Goal: Transaction & Acquisition: Purchase product/service

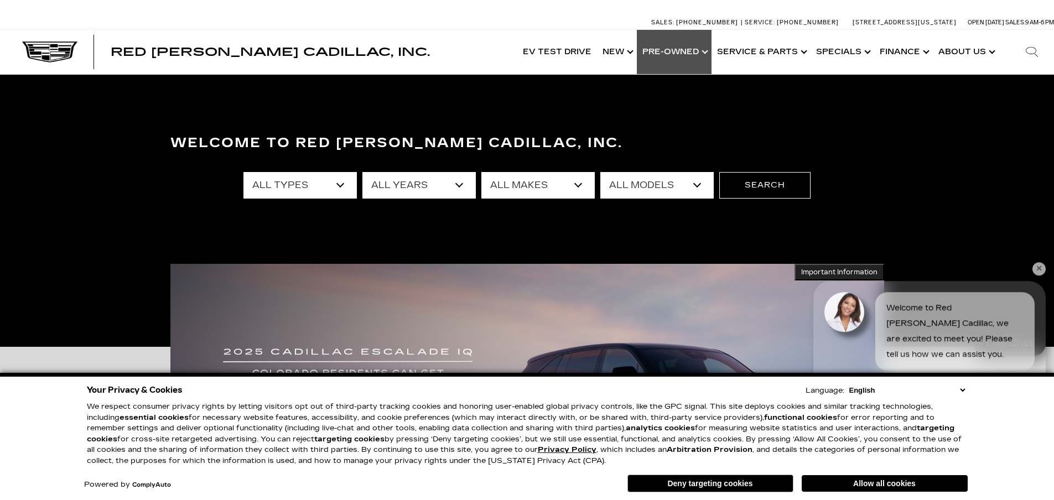
click at [672, 53] on link "Show Pre-Owned" at bounding box center [674, 52] width 75 height 44
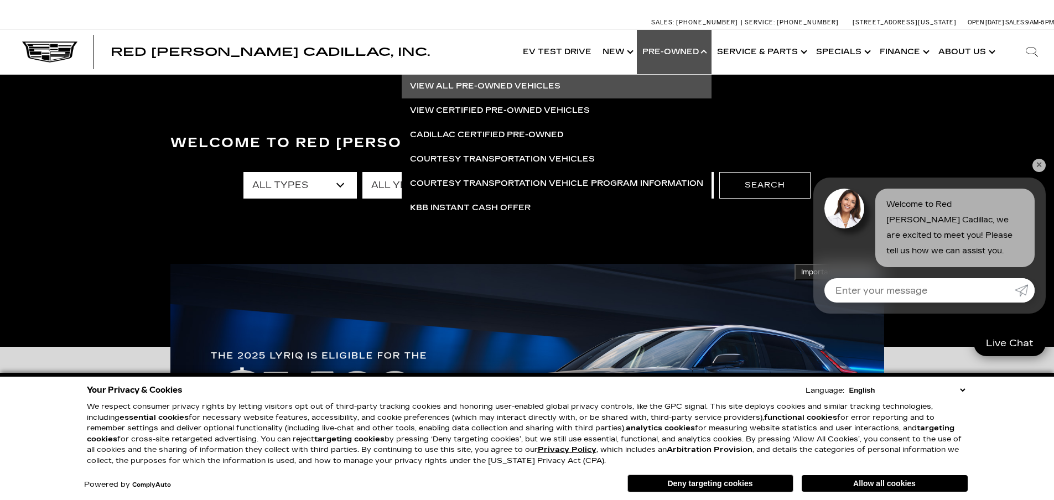
click at [525, 92] on link "View All Pre-Owned Vehicles" at bounding box center [557, 86] width 310 height 24
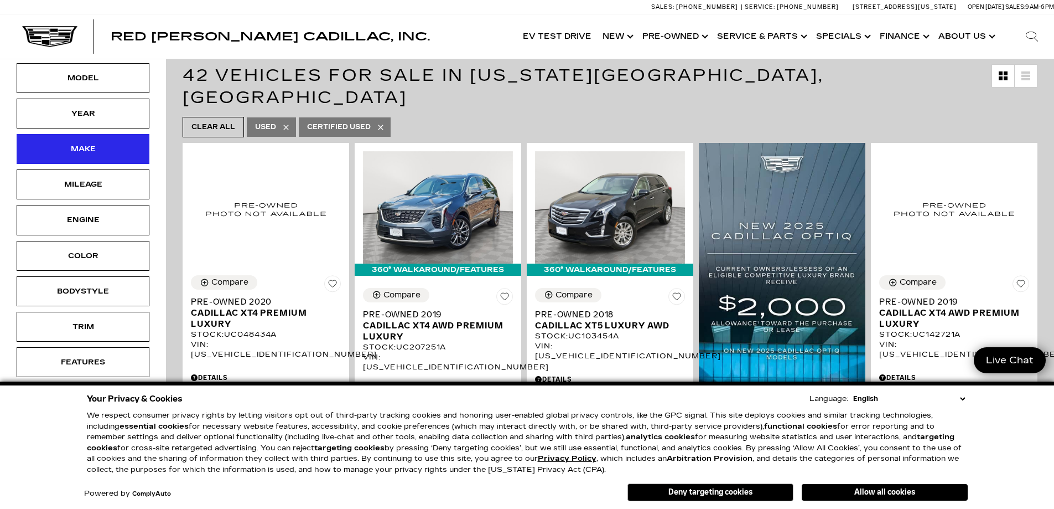
click at [112, 144] on div "Make" at bounding box center [83, 149] width 133 height 30
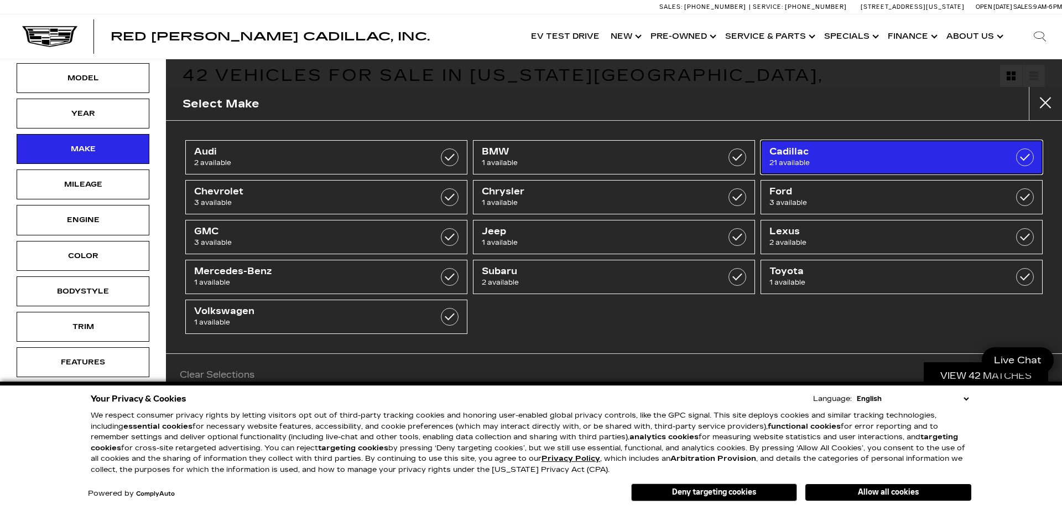
click at [779, 155] on span "Cadillac" at bounding box center [882, 151] width 225 height 11
type input "$18,500"
checkbox input "true"
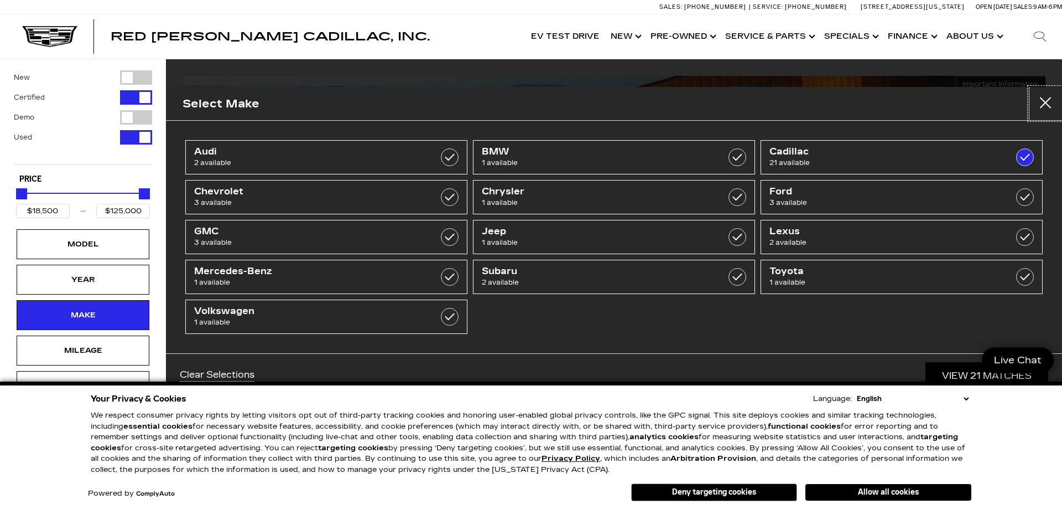
click at [1049, 102] on button "close" at bounding box center [1045, 103] width 33 height 33
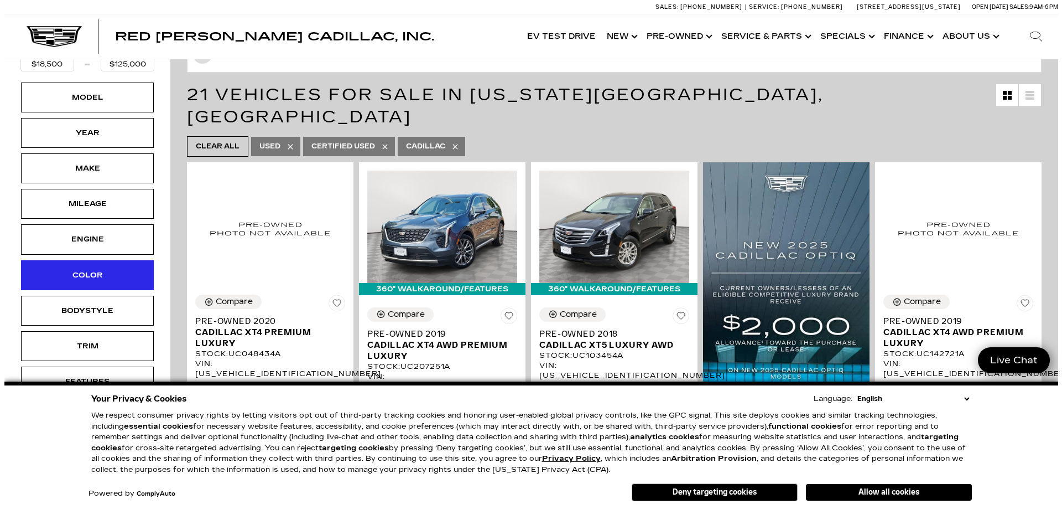
scroll to position [166, 0]
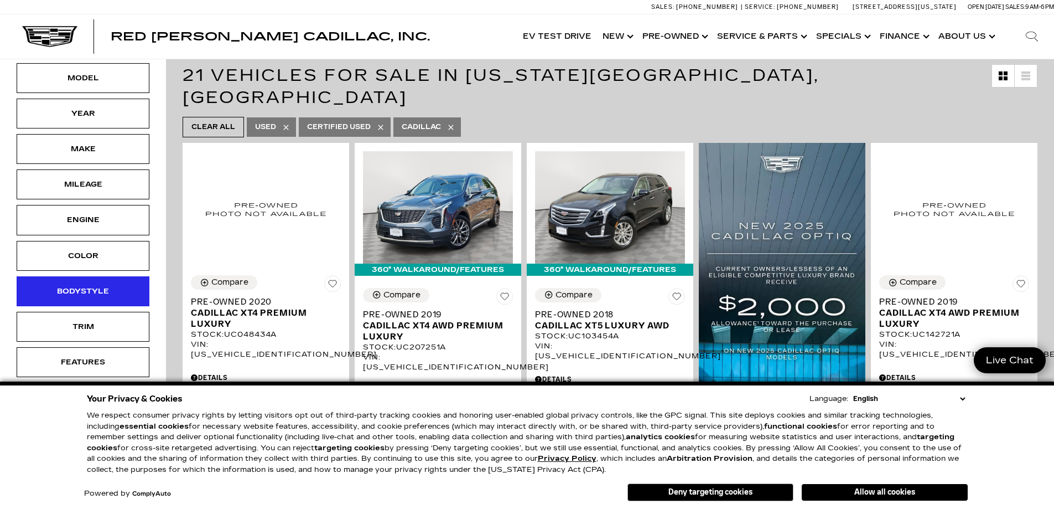
click at [98, 294] on div "Bodystyle" at bounding box center [82, 291] width 55 height 12
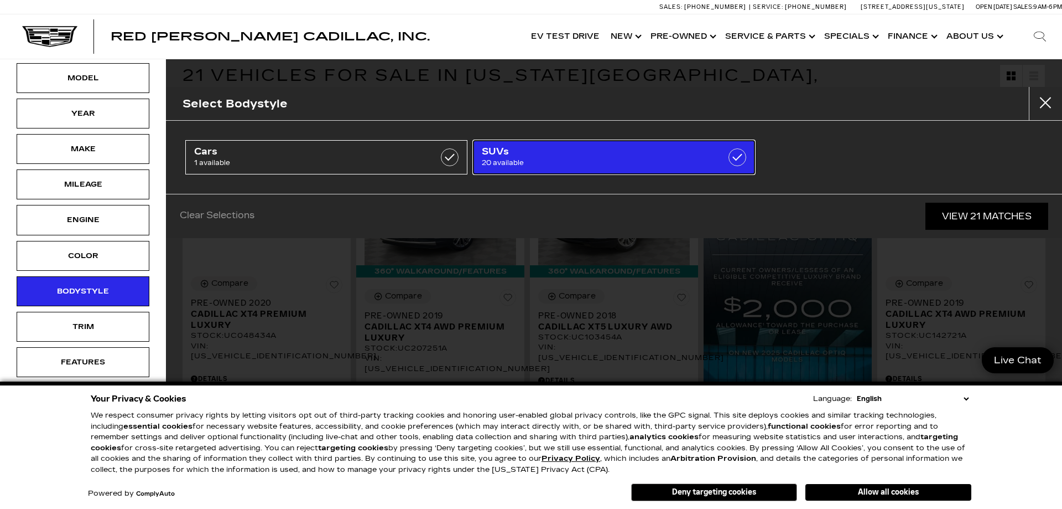
click at [547, 158] on span "20 available" at bounding box center [594, 162] width 225 height 11
checkbox input "true"
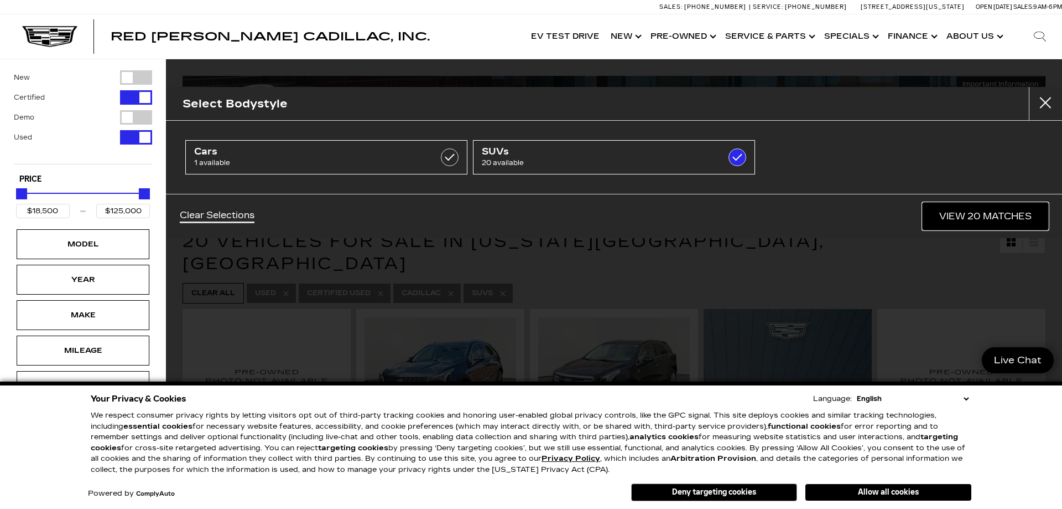
click at [970, 217] on link "View 20 Matches" at bounding box center [986, 216] width 126 height 27
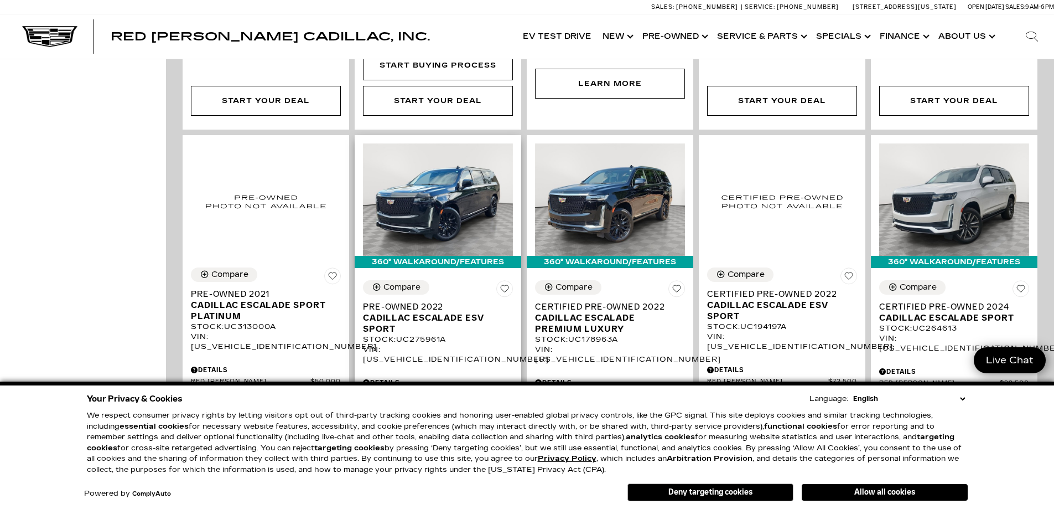
scroll to position [1107, 0]
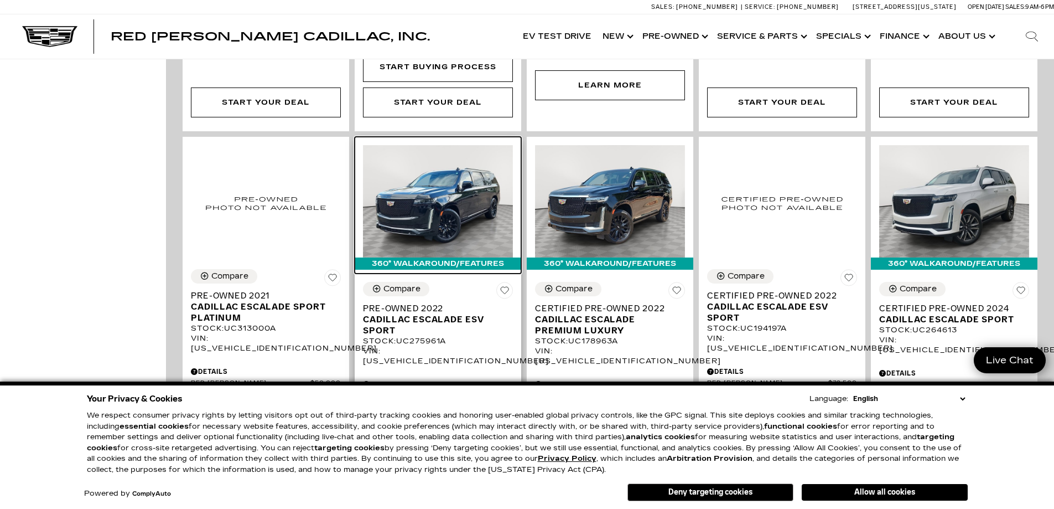
click at [471, 177] on img at bounding box center [438, 201] width 150 height 112
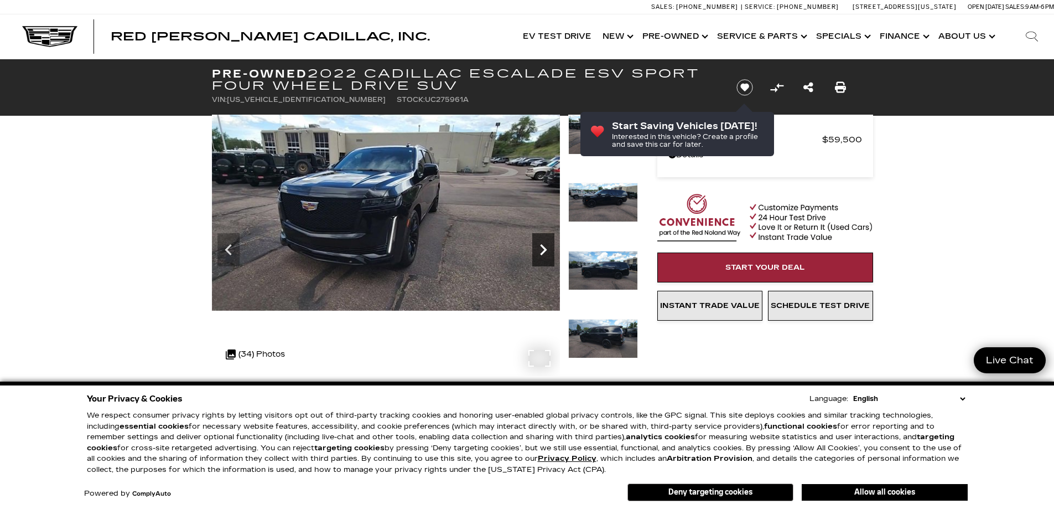
click at [542, 246] on icon "Next" at bounding box center [543, 249] width 7 height 11
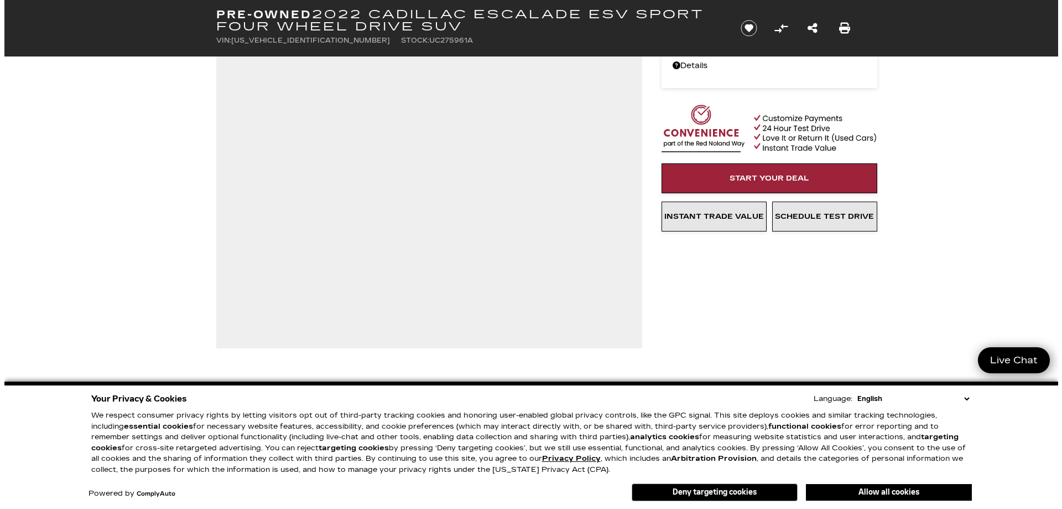
scroll to position [221, 0]
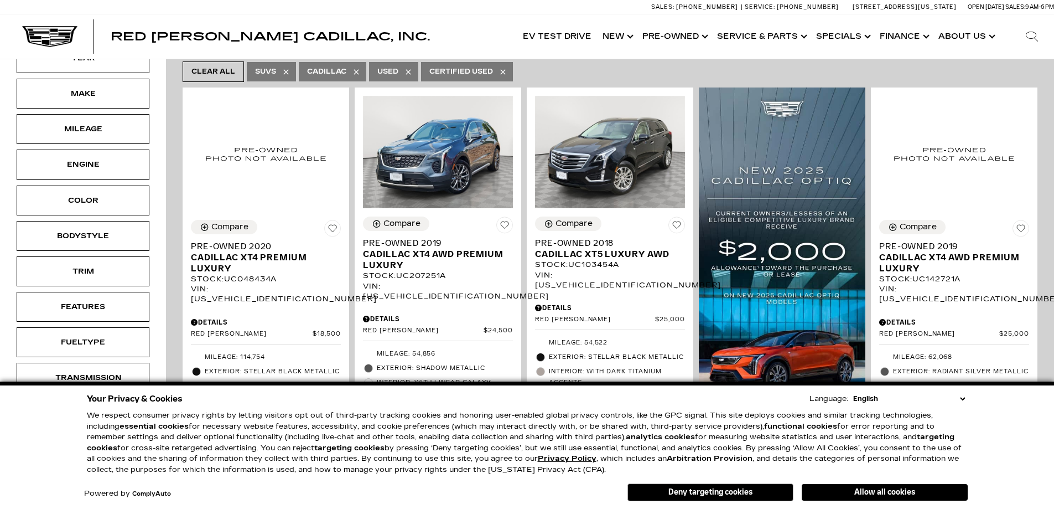
scroll to position [443, 0]
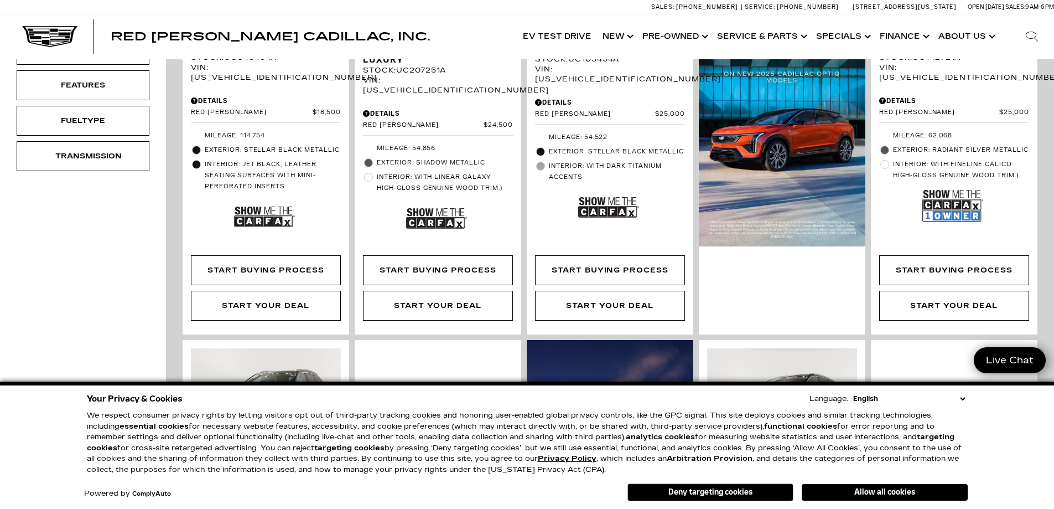
click at [731, 494] on button "Deny targeting cookies" at bounding box center [711, 492] width 166 height 18
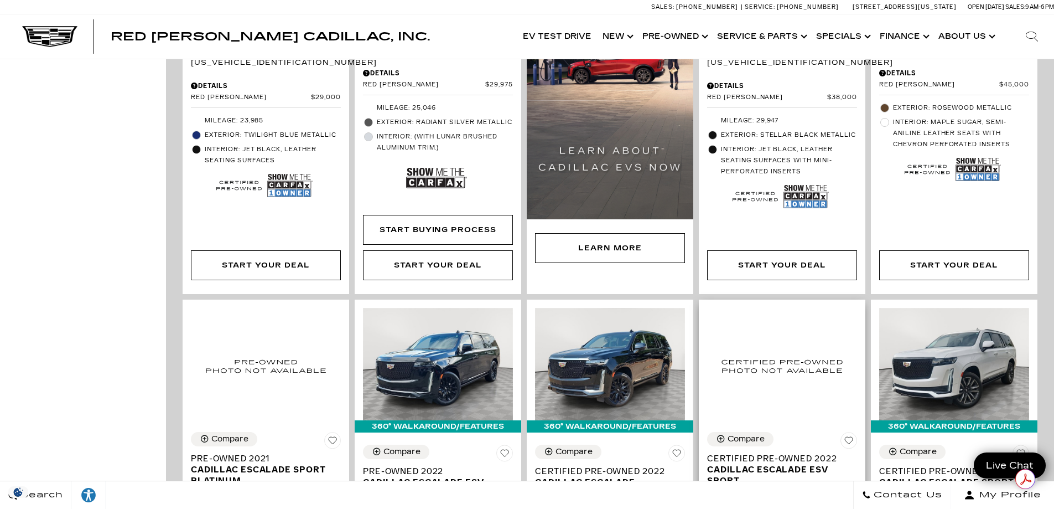
scroll to position [1051, 0]
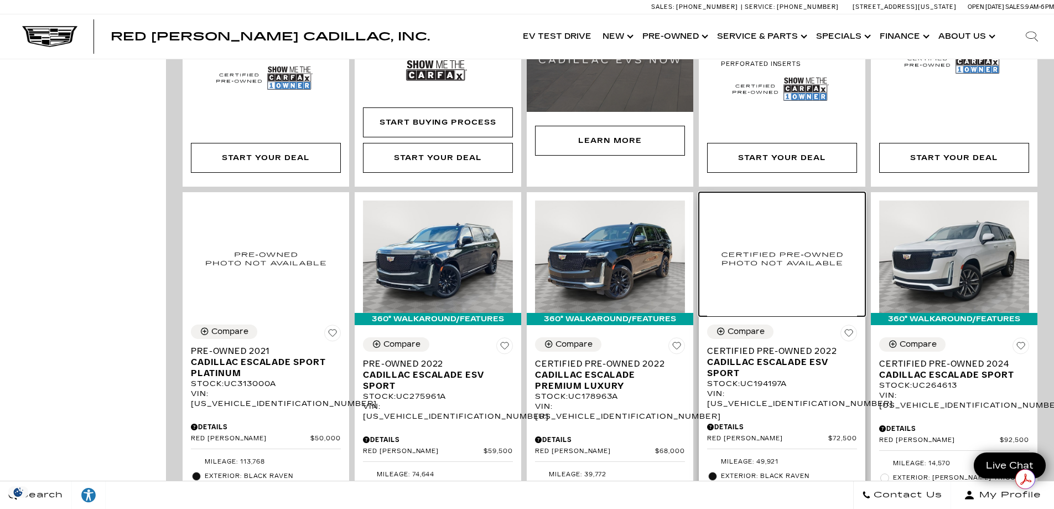
click at [794, 254] on img at bounding box center [782, 258] width 150 height 116
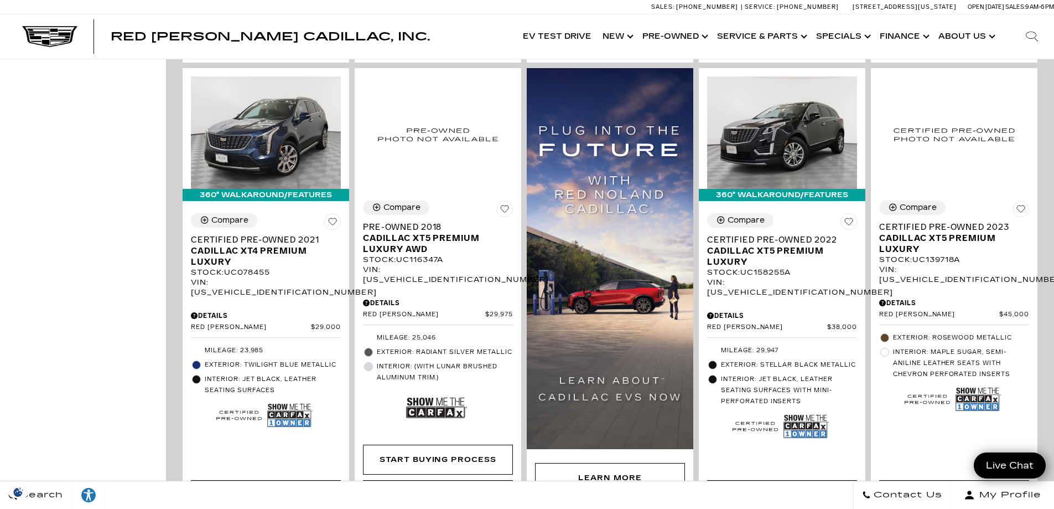
scroll to position [996, 0]
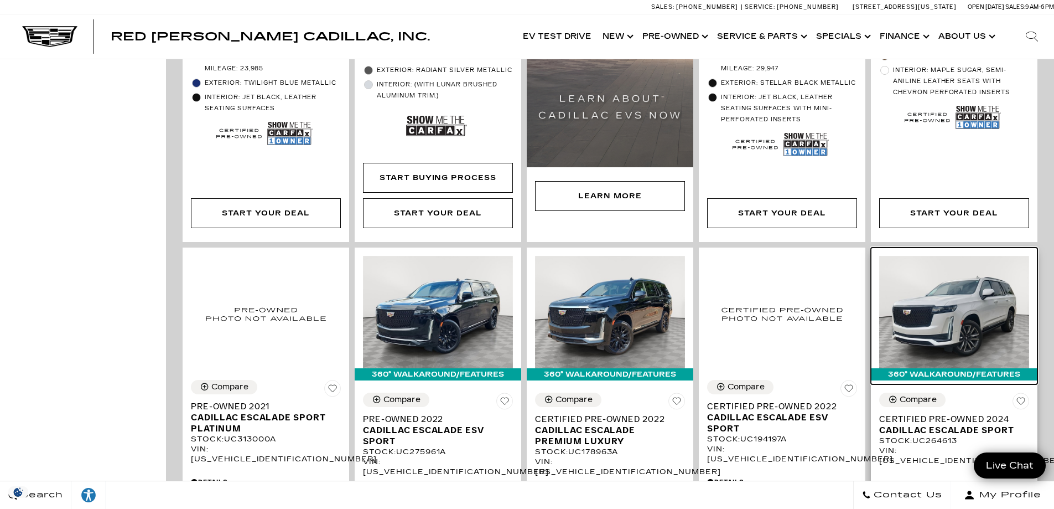
click at [966, 279] on img at bounding box center [954, 312] width 150 height 112
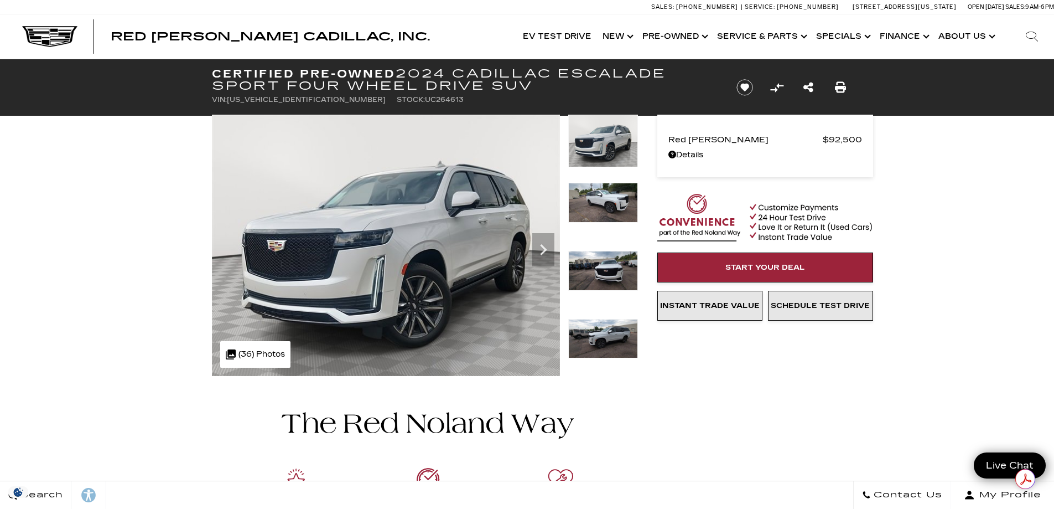
click at [614, 335] on img at bounding box center [603, 339] width 70 height 40
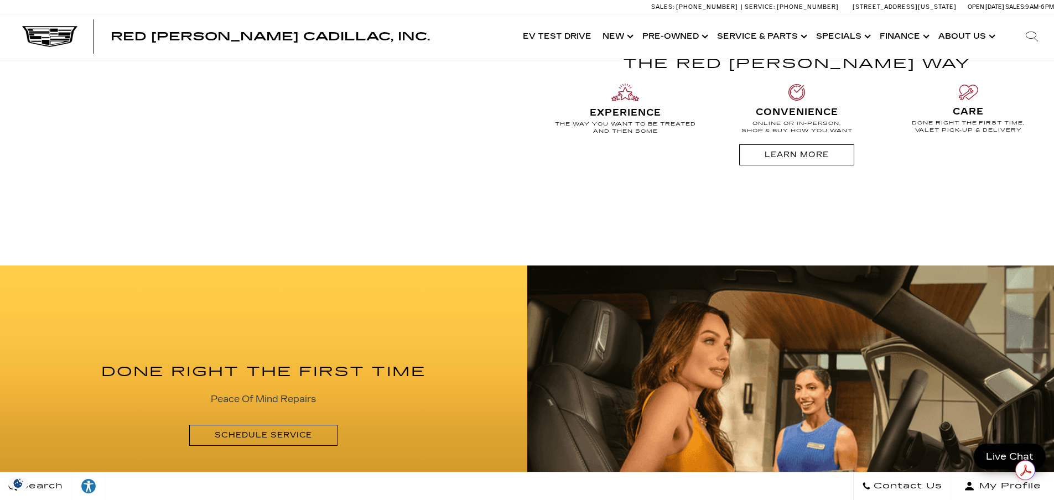
scroll to position [1217, 0]
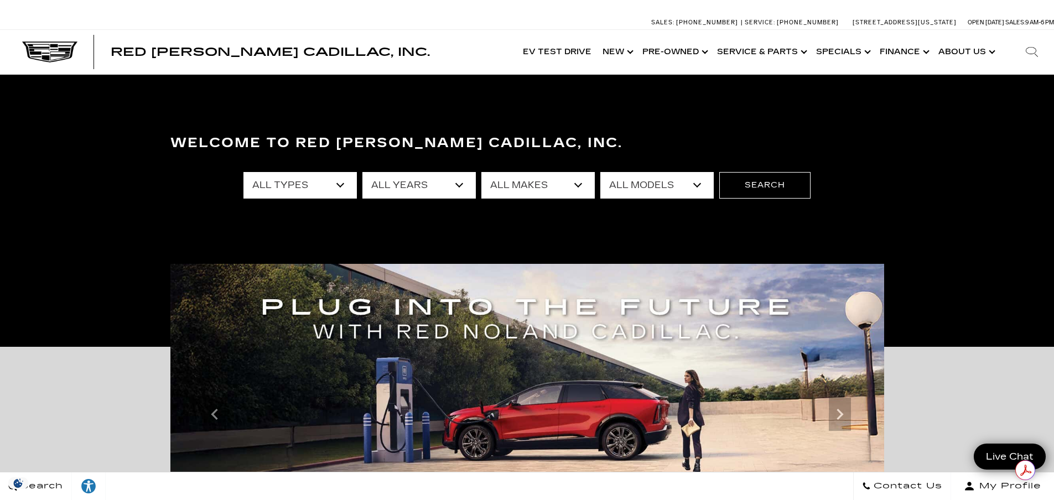
click at [339, 188] on select "All Types New Used Certified Used Demo" at bounding box center [299, 185] width 113 height 27
select select "Used"
click at [243, 172] on select "All Types New Used Certified Used Demo" at bounding box center [299, 185] width 113 height 27
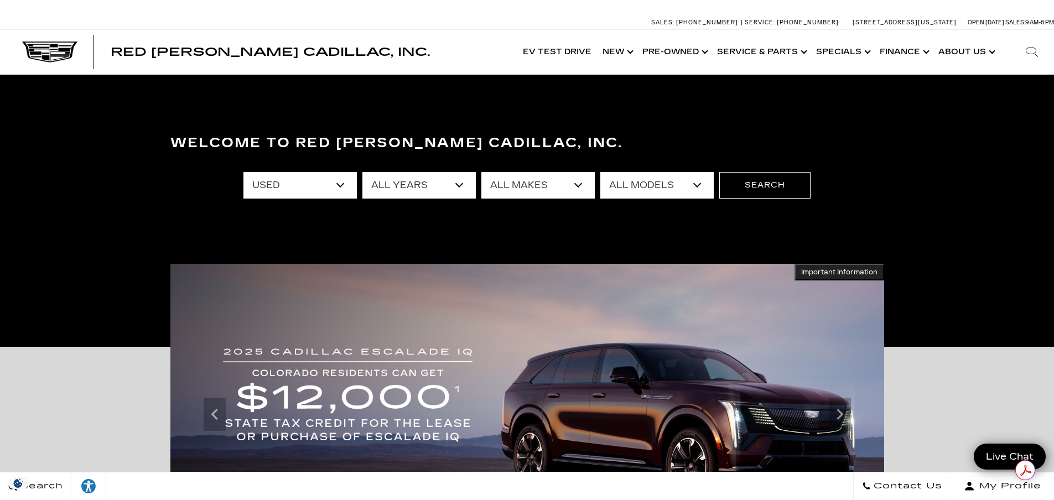
click at [583, 182] on select "All Makes Audi BMW Cadillac Chevrolet Chrysler Ford GMC Jeep Lexus Mercedes-Ben…" at bounding box center [537, 185] width 113 height 27
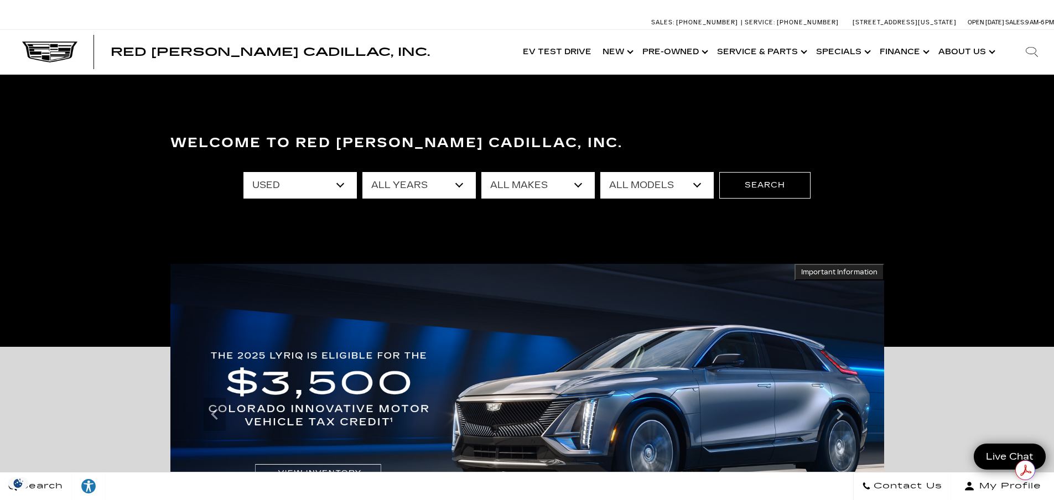
select select "Cadillac"
click at [481, 172] on select "All Makes Audi BMW Cadillac Chevrolet Chrysler Ford GMC Jeep Lexus Mercedes-Ben…" at bounding box center [537, 185] width 113 height 27
click at [702, 184] on select "All Models CT5 Escalade Escalade ESV OPTIQ XT4 XT5" at bounding box center [656, 185] width 113 height 27
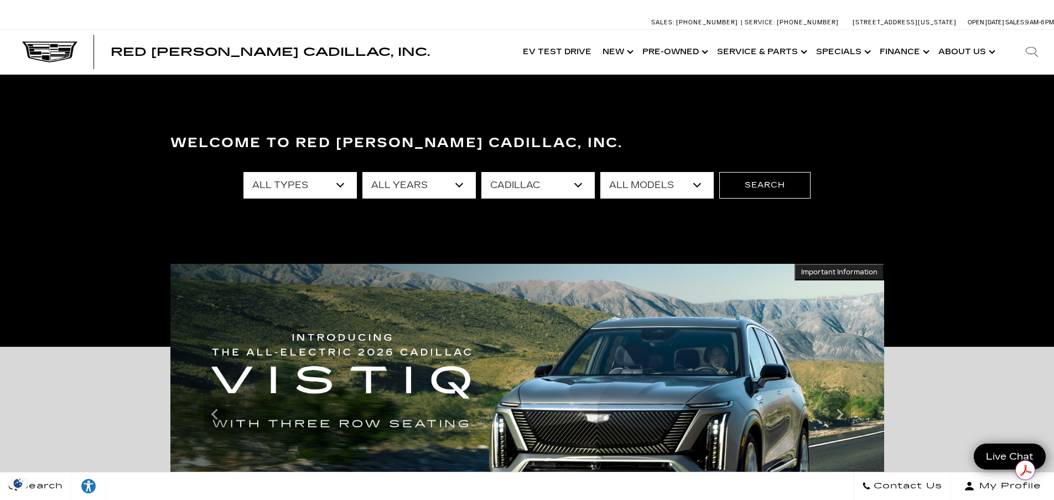
select select "Escalade ESV"
click at [600, 172] on select "All Models CT5 Escalade Escalade ESV OPTIQ XT4 XT5" at bounding box center [656, 185] width 113 height 27
click at [769, 183] on button "Search" at bounding box center [764, 185] width 91 height 27
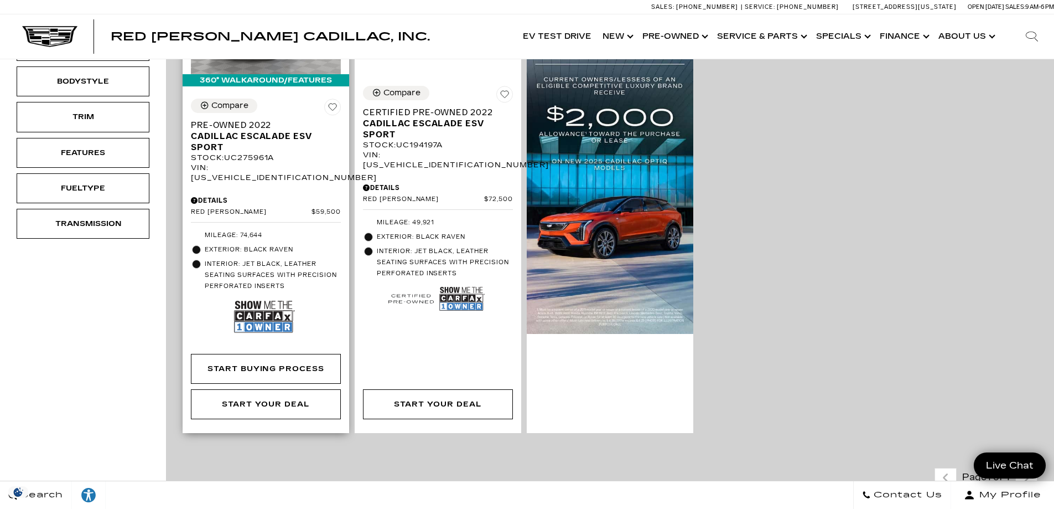
scroll to position [277, 0]
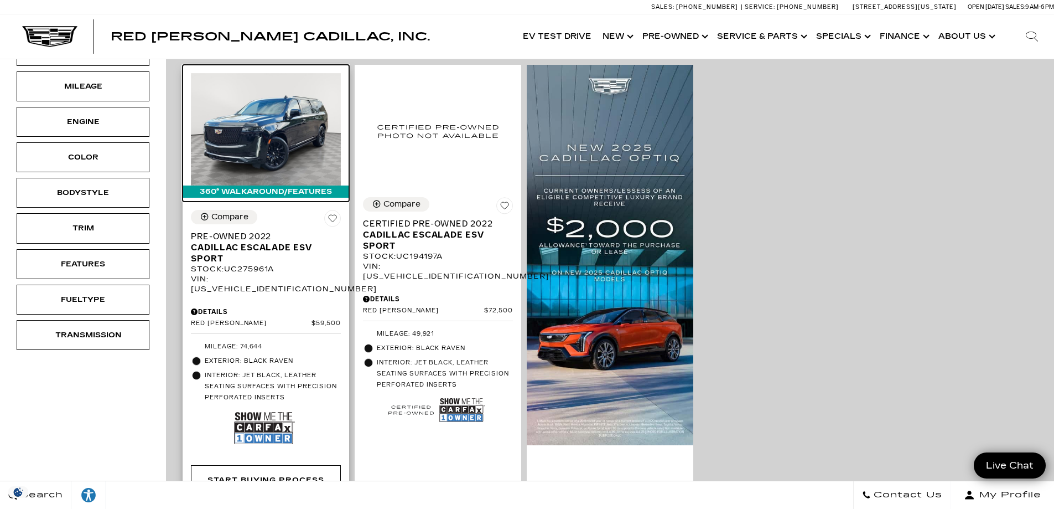
click at [275, 127] on img at bounding box center [266, 129] width 150 height 112
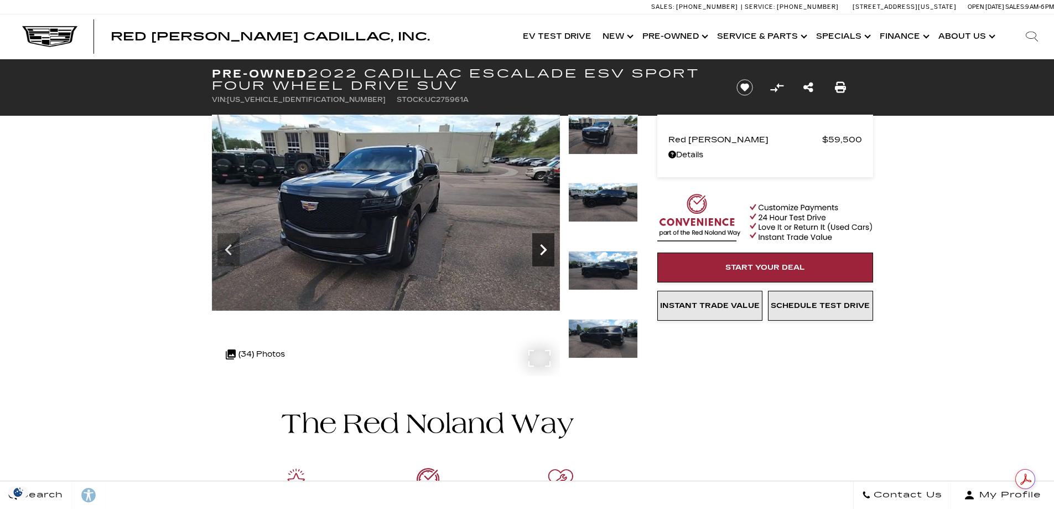
click at [542, 247] on icon "Next" at bounding box center [543, 250] width 22 height 22
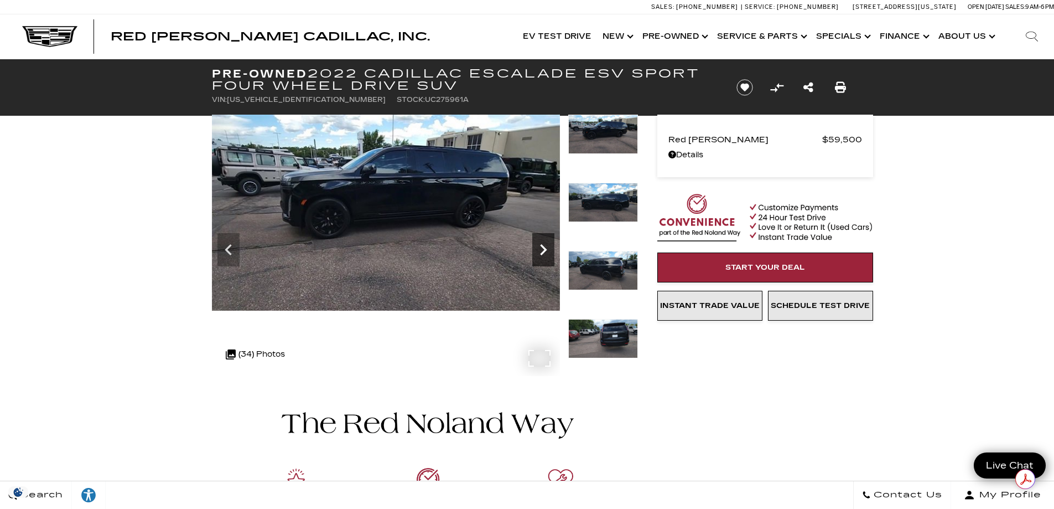
click at [542, 247] on icon "Next" at bounding box center [543, 250] width 22 height 22
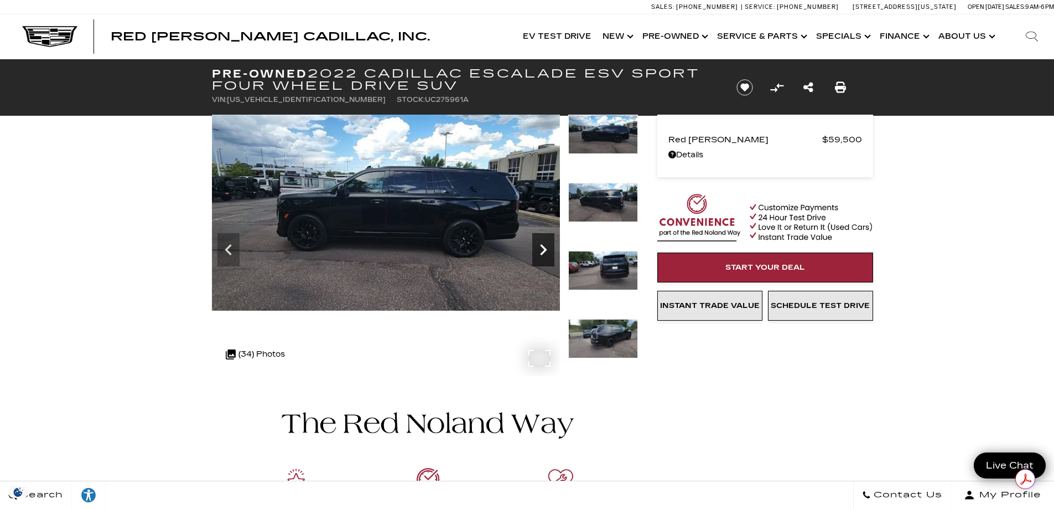
click at [542, 247] on icon "Next" at bounding box center [543, 250] width 22 height 22
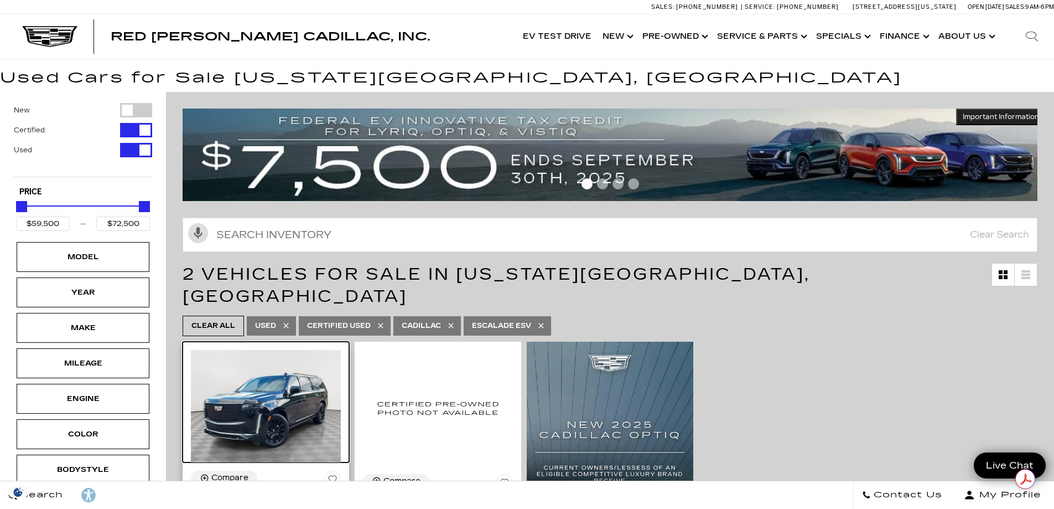
click at [326, 387] on img at bounding box center [266, 406] width 150 height 112
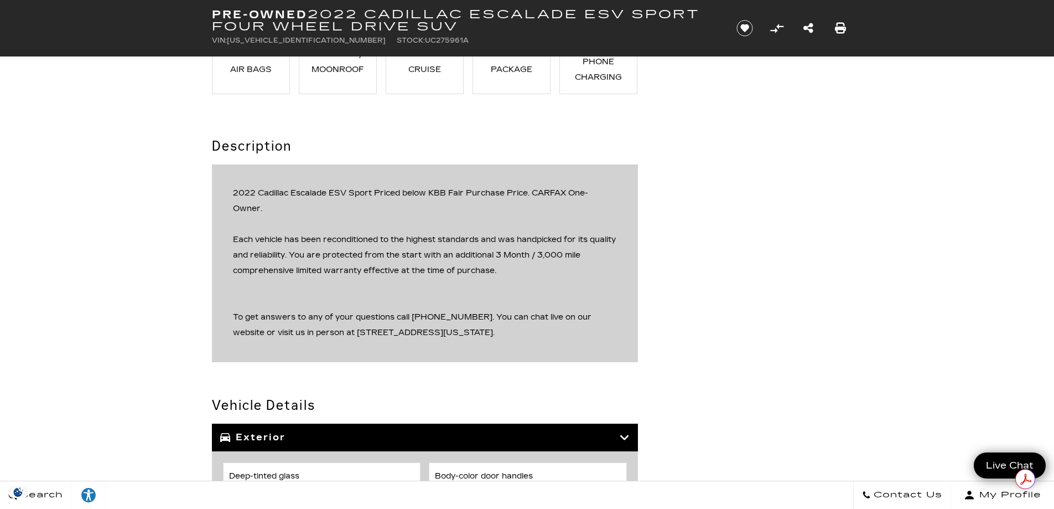
scroll to position [1279, 0]
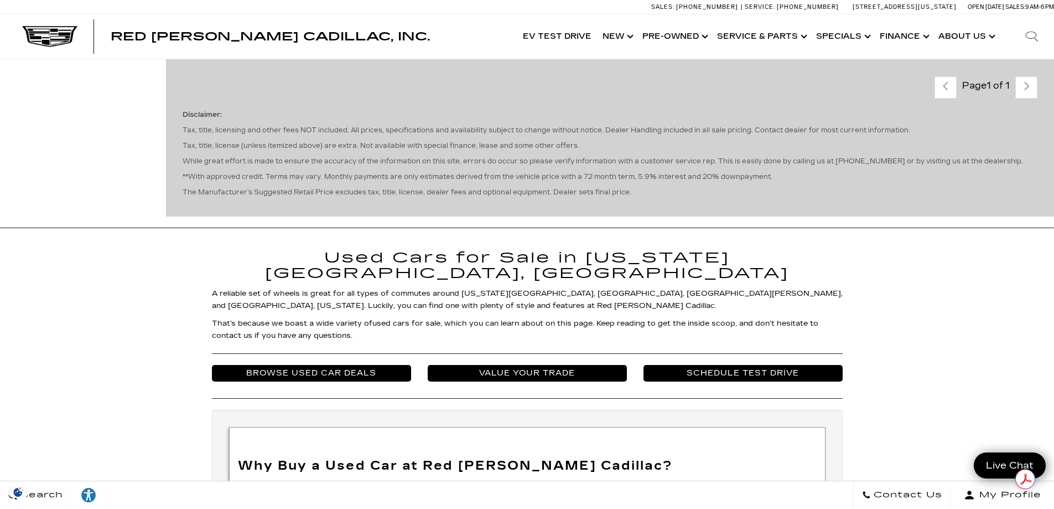
scroll to position [885, 0]
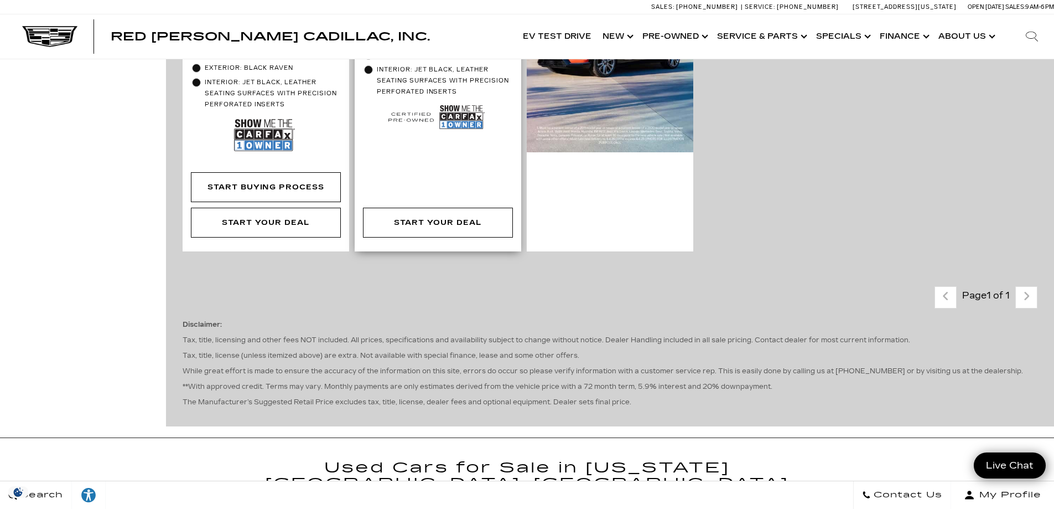
scroll to position [387, 0]
